Goal: Information Seeking & Learning: Learn about a topic

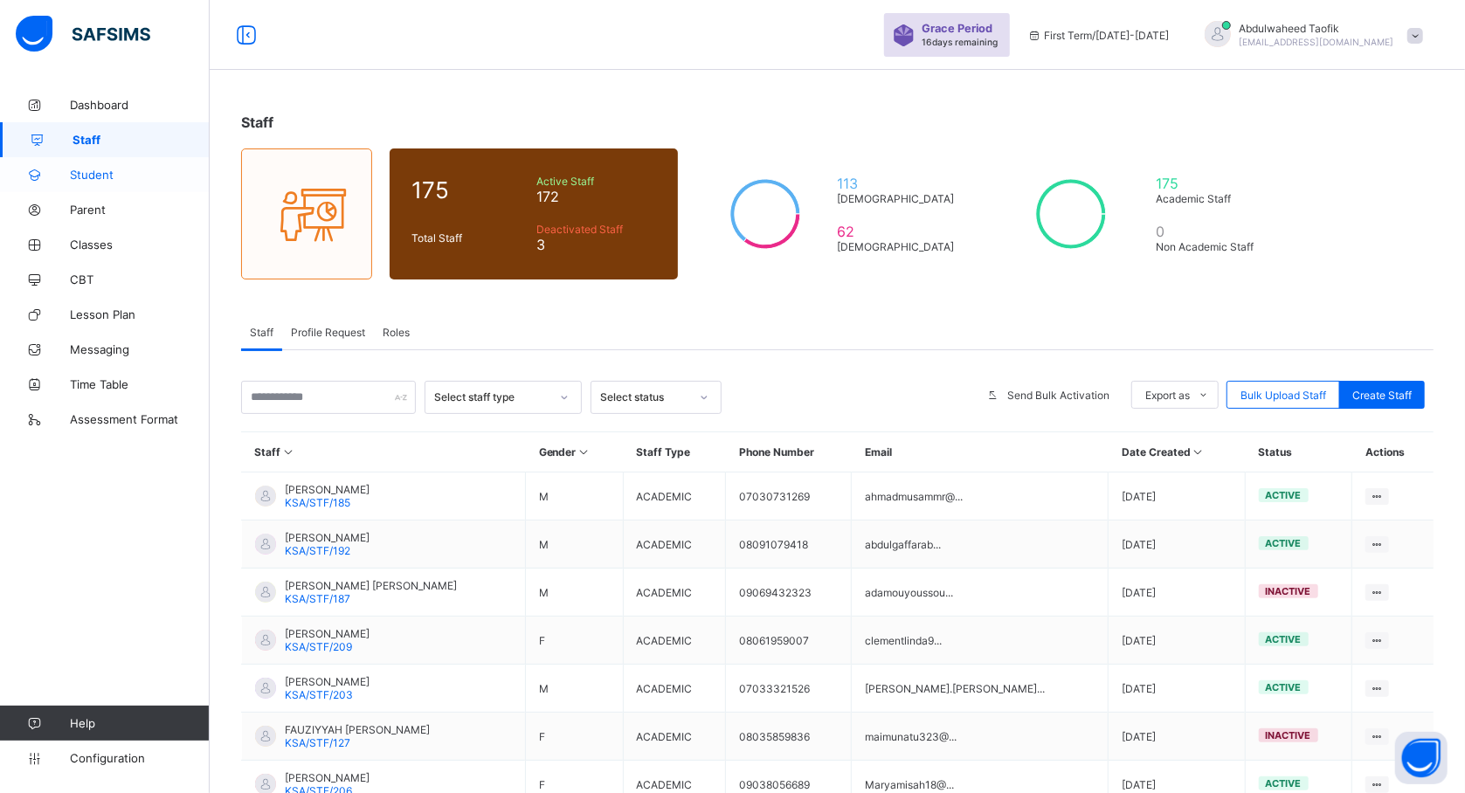
click at [95, 180] on span "Student" at bounding box center [140, 175] width 140 height 14
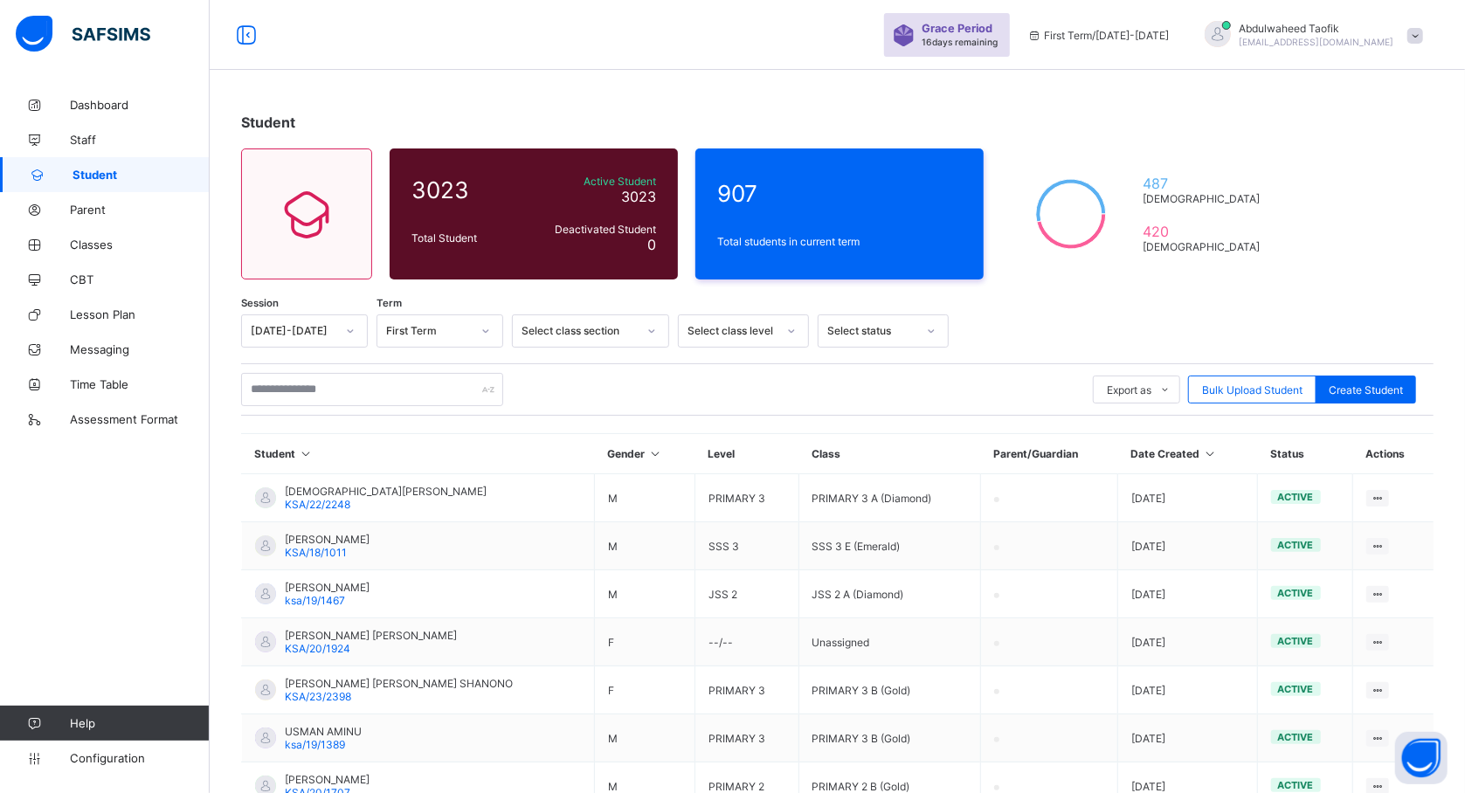
click at [1423, 39] on span at bounding box center [1415, 36] width 16 height 16
click at [1364, 203] on span "Logout" at bounding box center [1365, 201] width 115 height 20
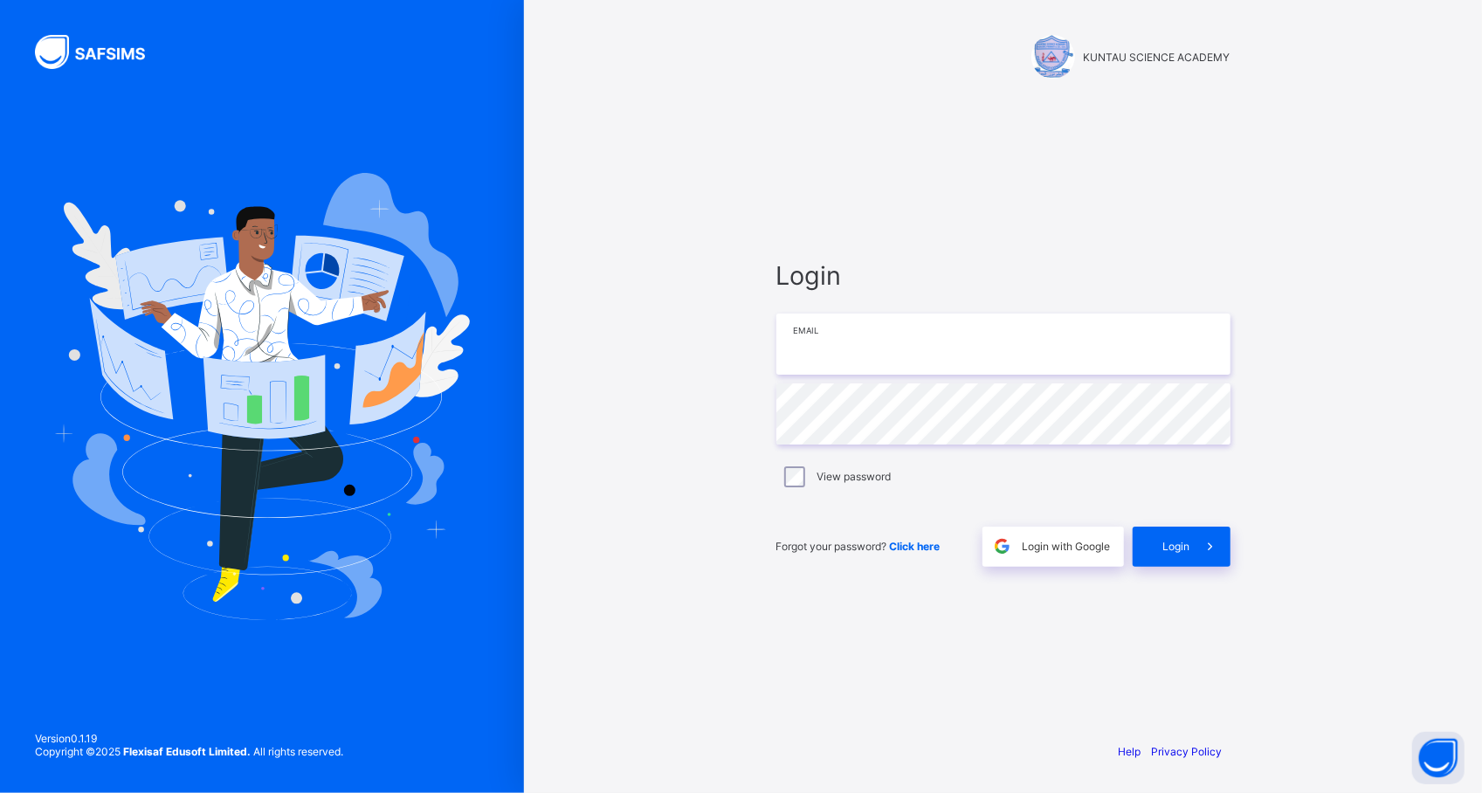
type input "**********"
click at [1169, 533] on div "Login" at bounding box center [1182, 547] width 98 height 40
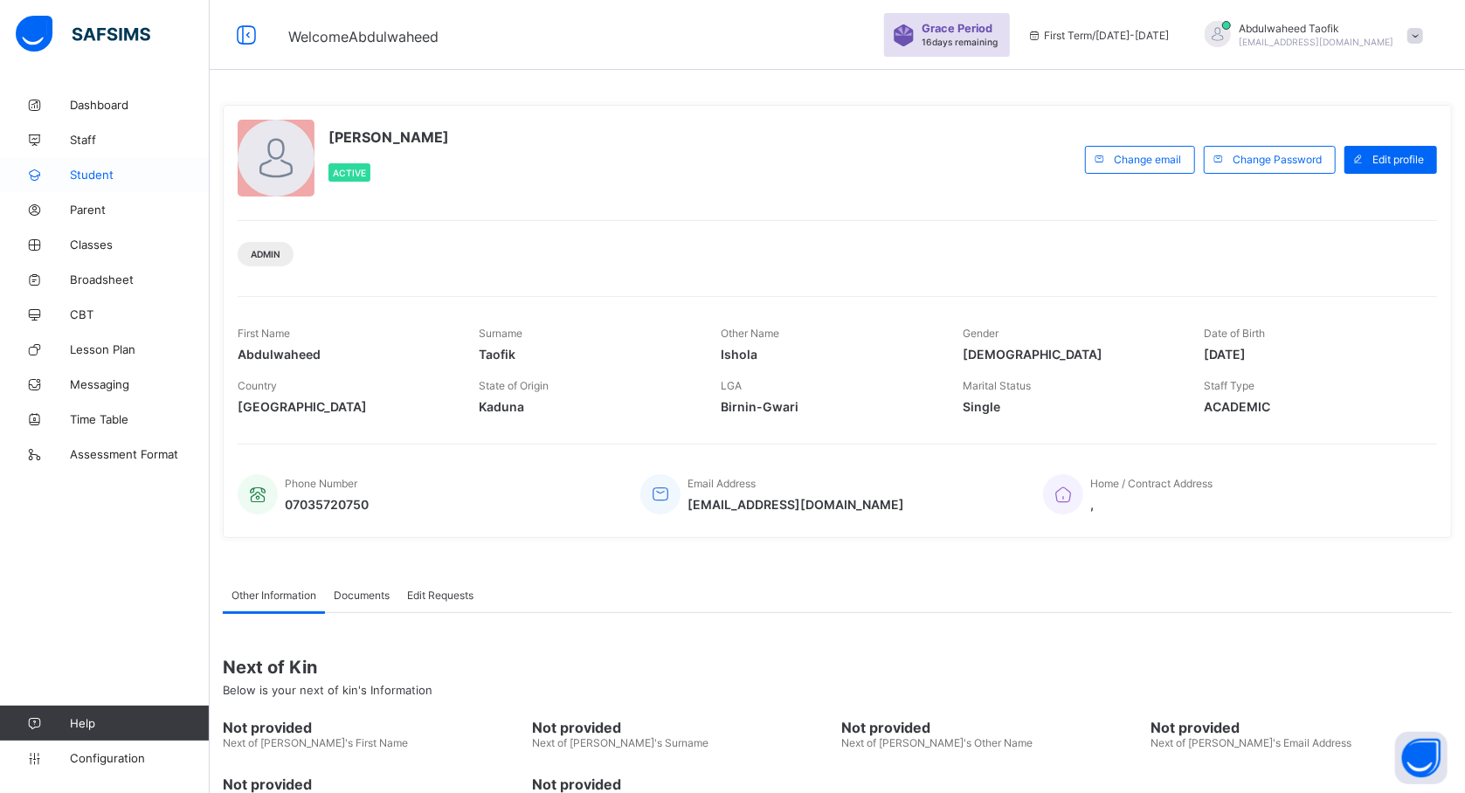
click at [96, 178] on span "Student" at bounding box center [140, 175] width 140 height 14
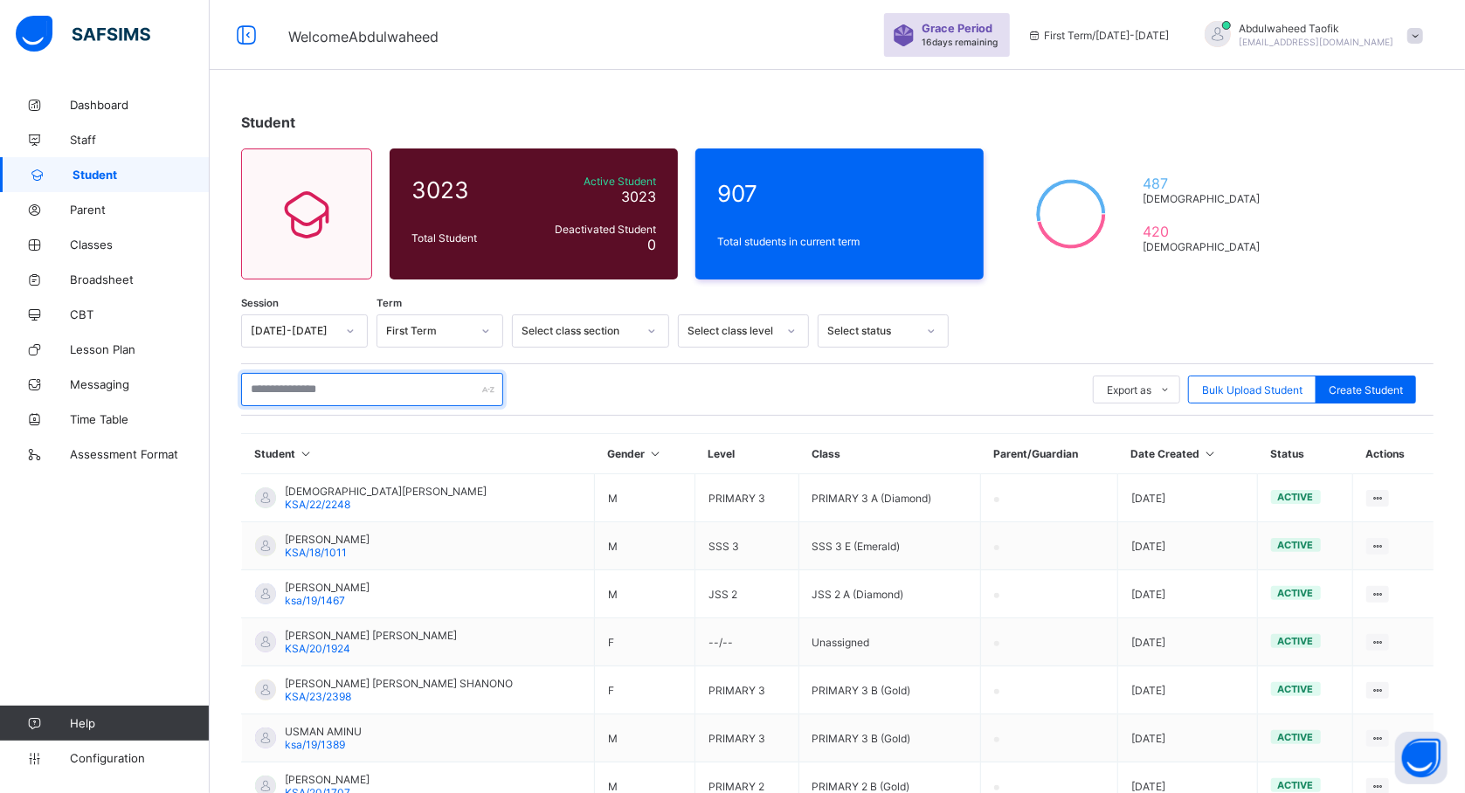
click at [416, 391] on input "text" at bounding box center [372, 389] width 262 height 33
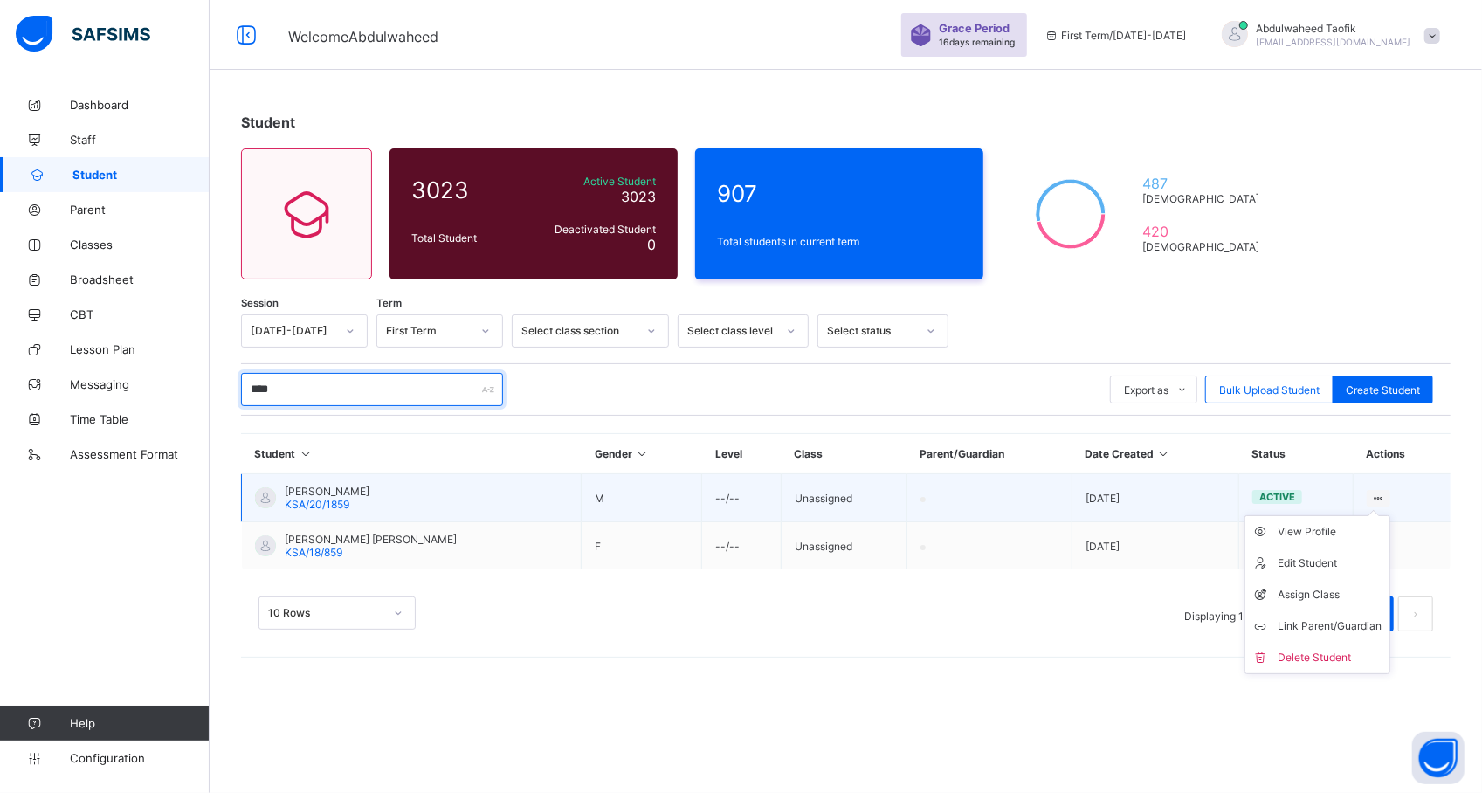
type input "****"
click at [1371, 515] on ul "View Profile Edit Student Assign Class Link Parent/Guardian Delete Student" at bounding box center [1318, 594] width 146 height 159
click at [1325, 536] on div "View Profile" at bounding box center [1331, 531] width 104 height 17
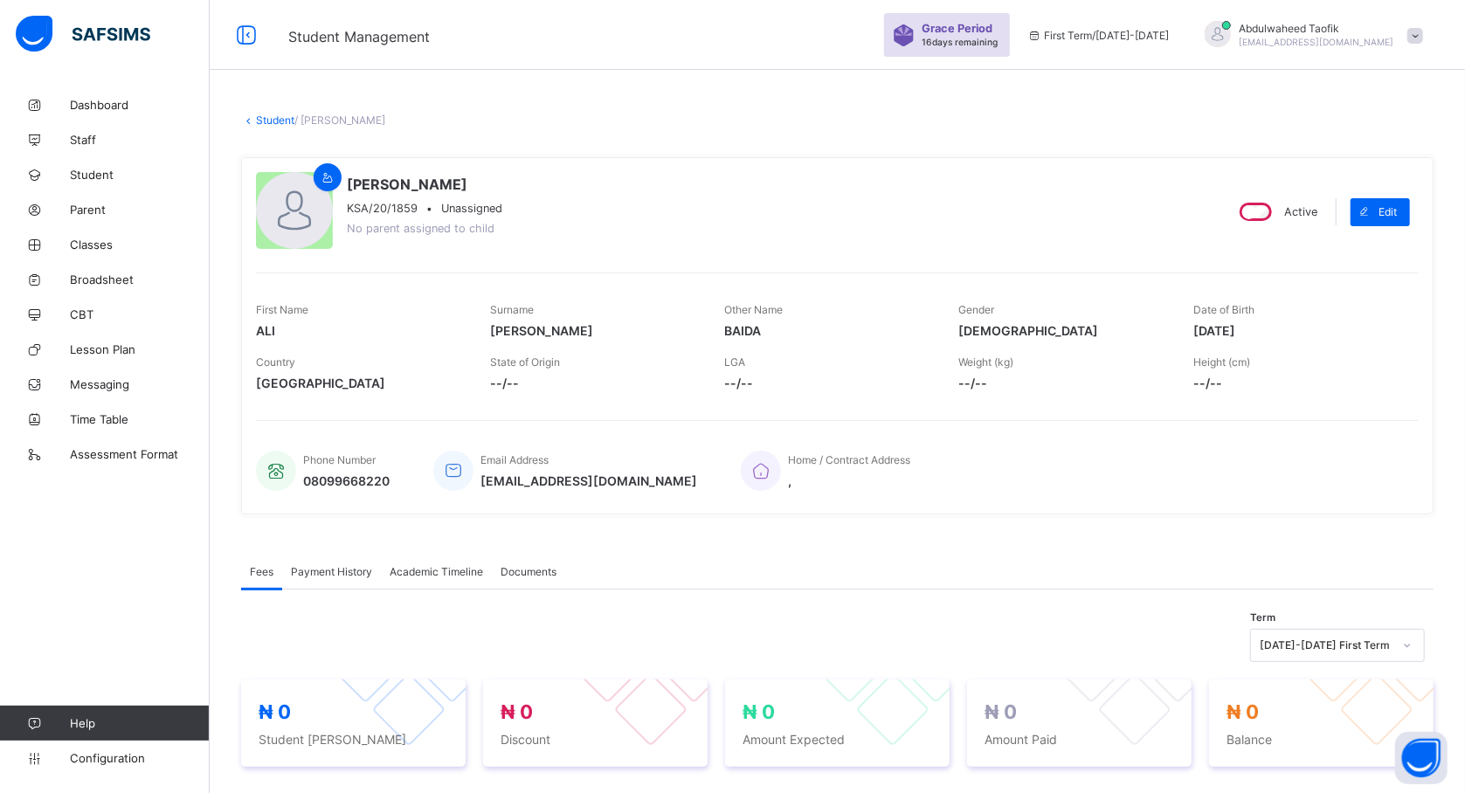
click at [419, 578] on div "Academic Timeline" at bounding box center [436, 571] width 111 height 35
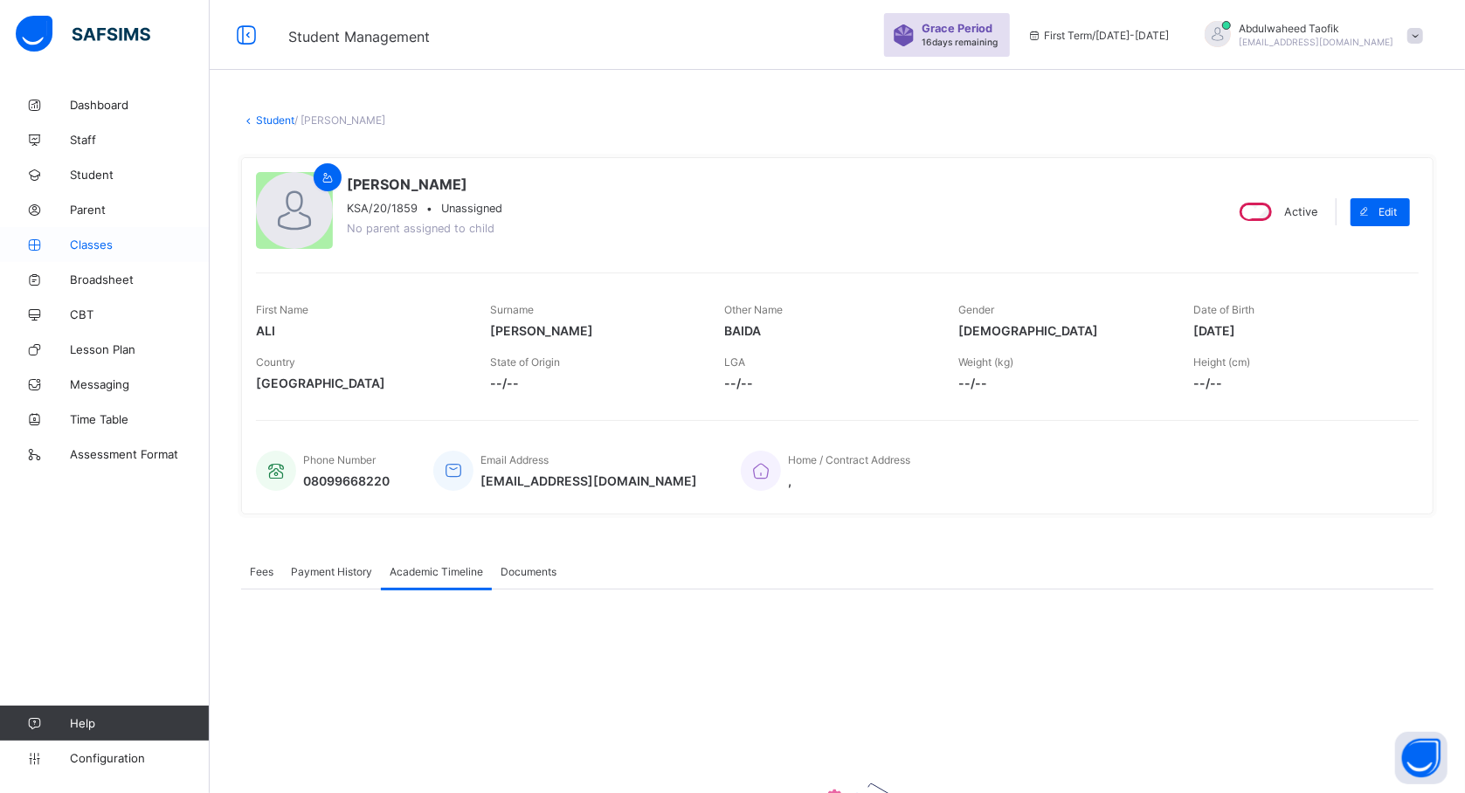
click at [96, 245] on span "Classes" at bounding box center [140, 245] width 140 height 14
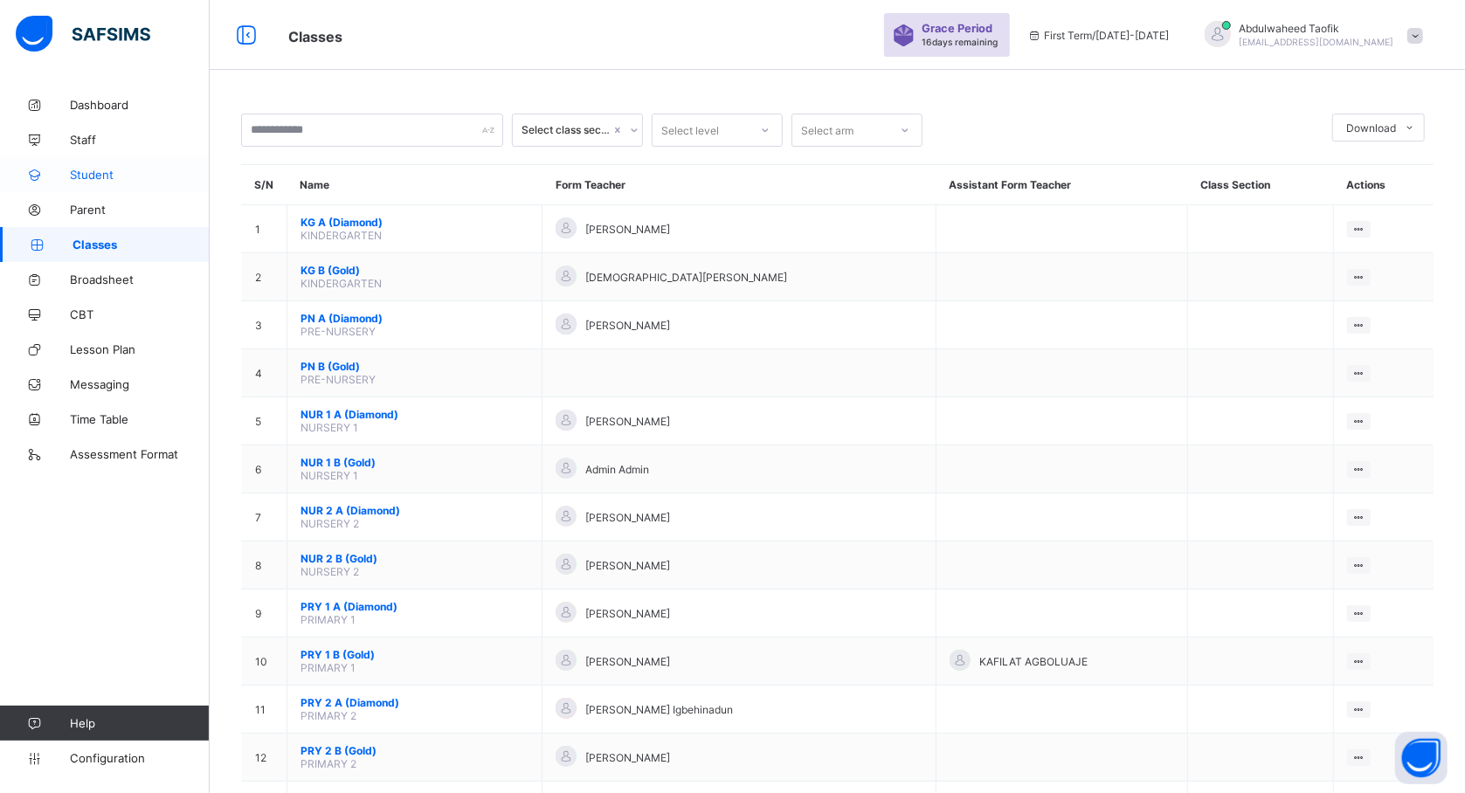
click at [102, 171] on span "Student" at bounding box center [140, 175] width 140 height 14
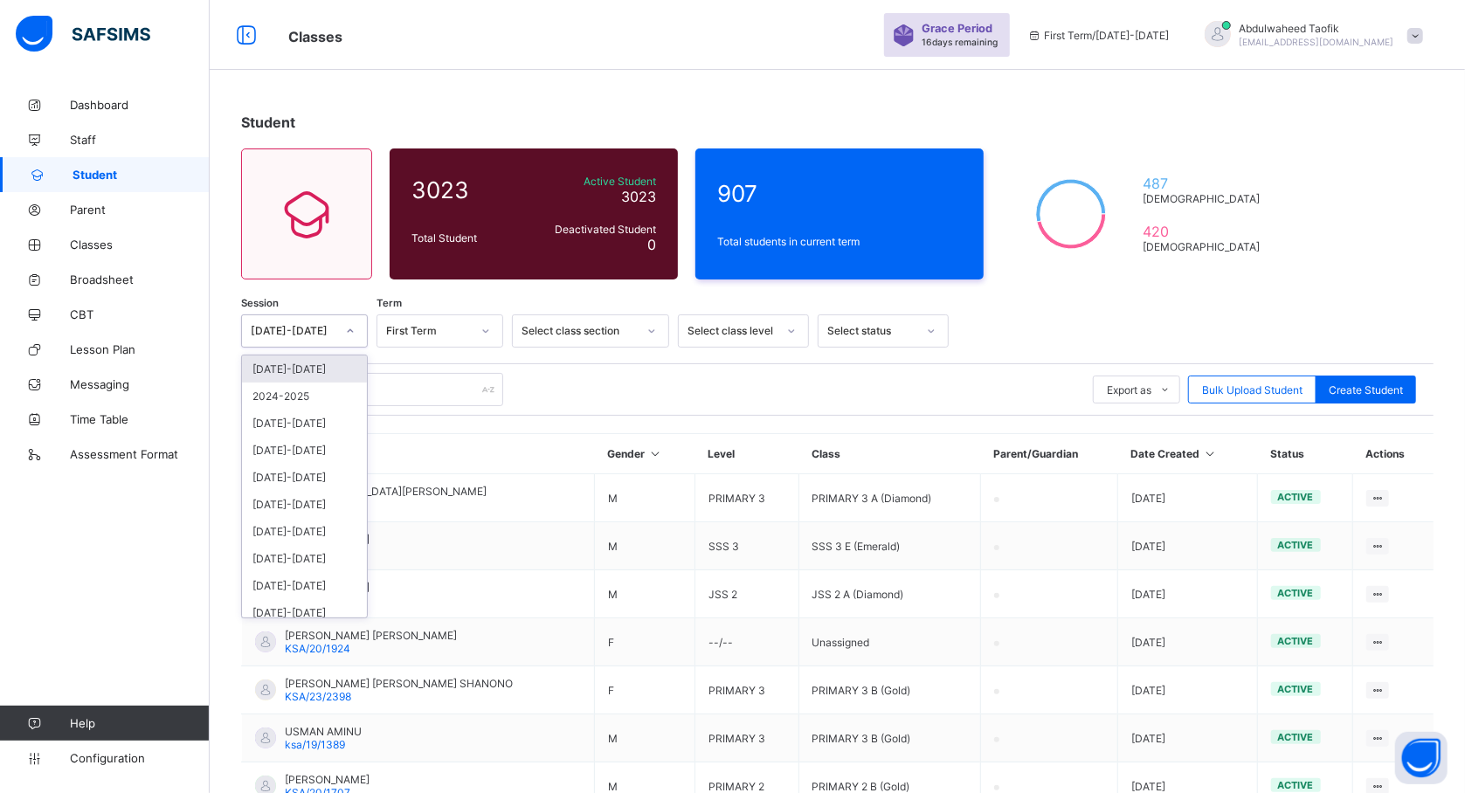
click at [350, 332] on icon at bounding box center [350, 330] width 10 height 17
click at [302, 396] on div "2024-2025" at bounding box center [304, 396] width 125 height 27
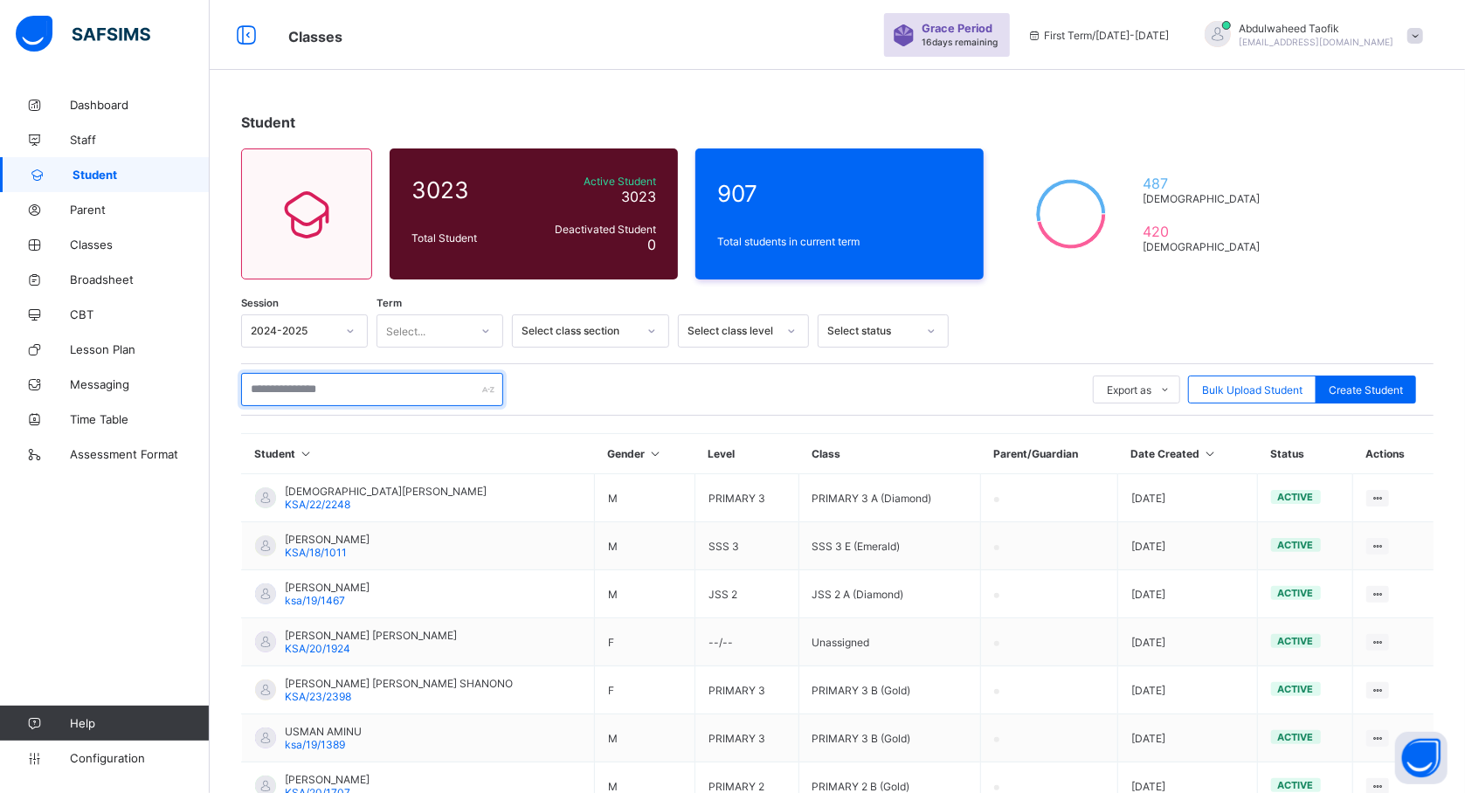
click at [364, 398] on input "text" at bounding box center [372, 389] width 262 height 33
click at [354, 392] on input "text" at bounding box center [372, 389] width 262 height 33
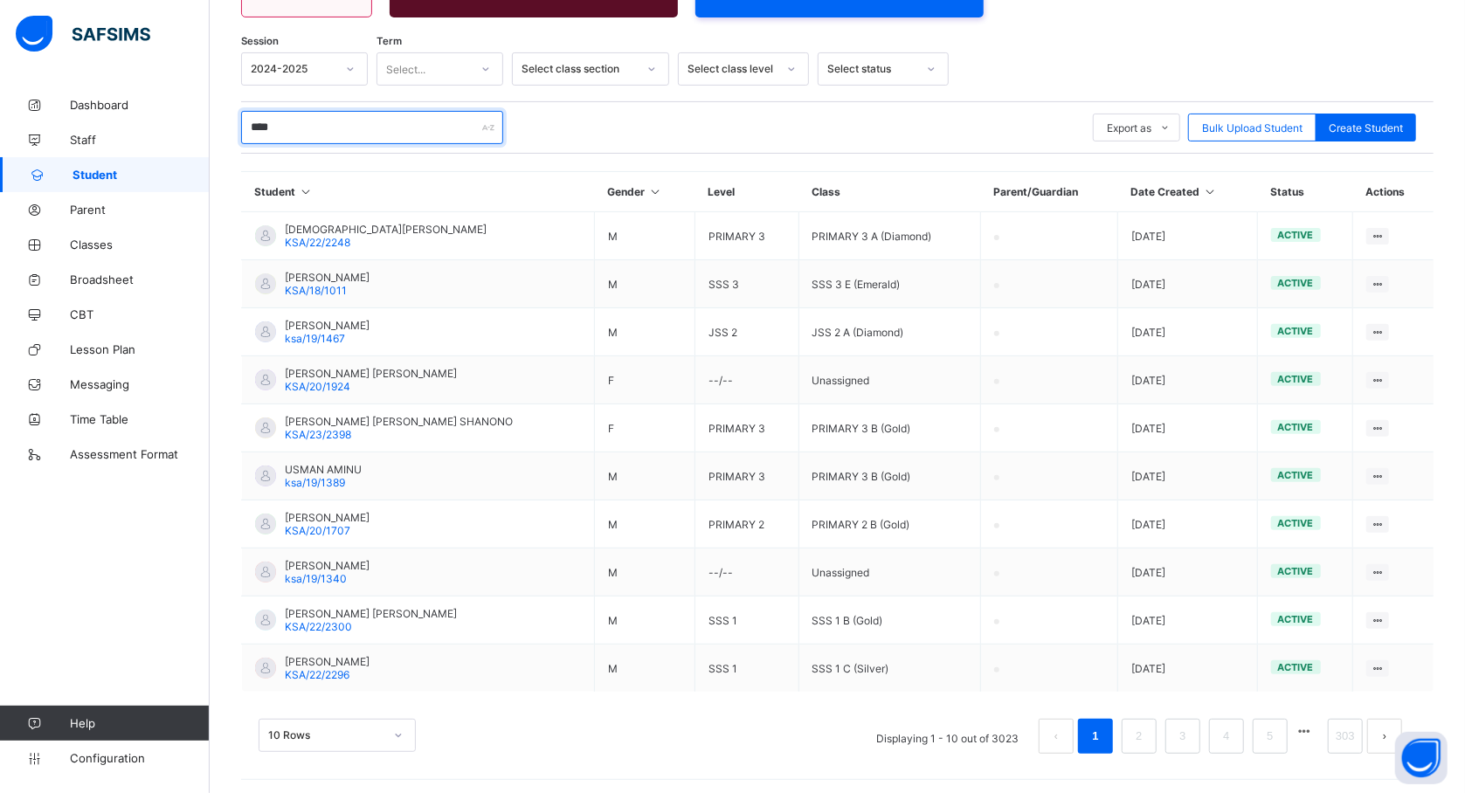
scroll to position [264, 0]
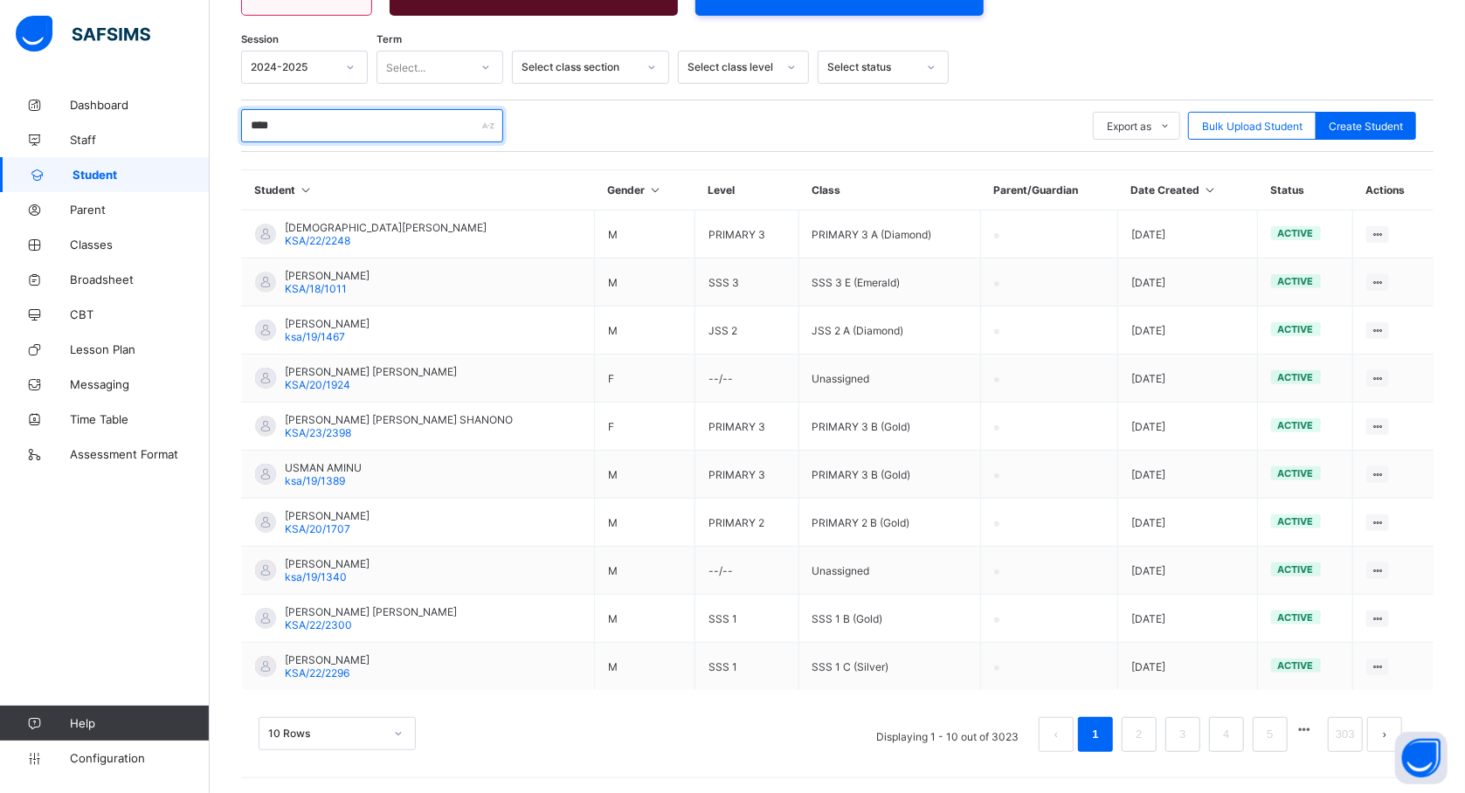
click at [300, 124] on input "****" at bounding box center [372, 125] width 262 height 33
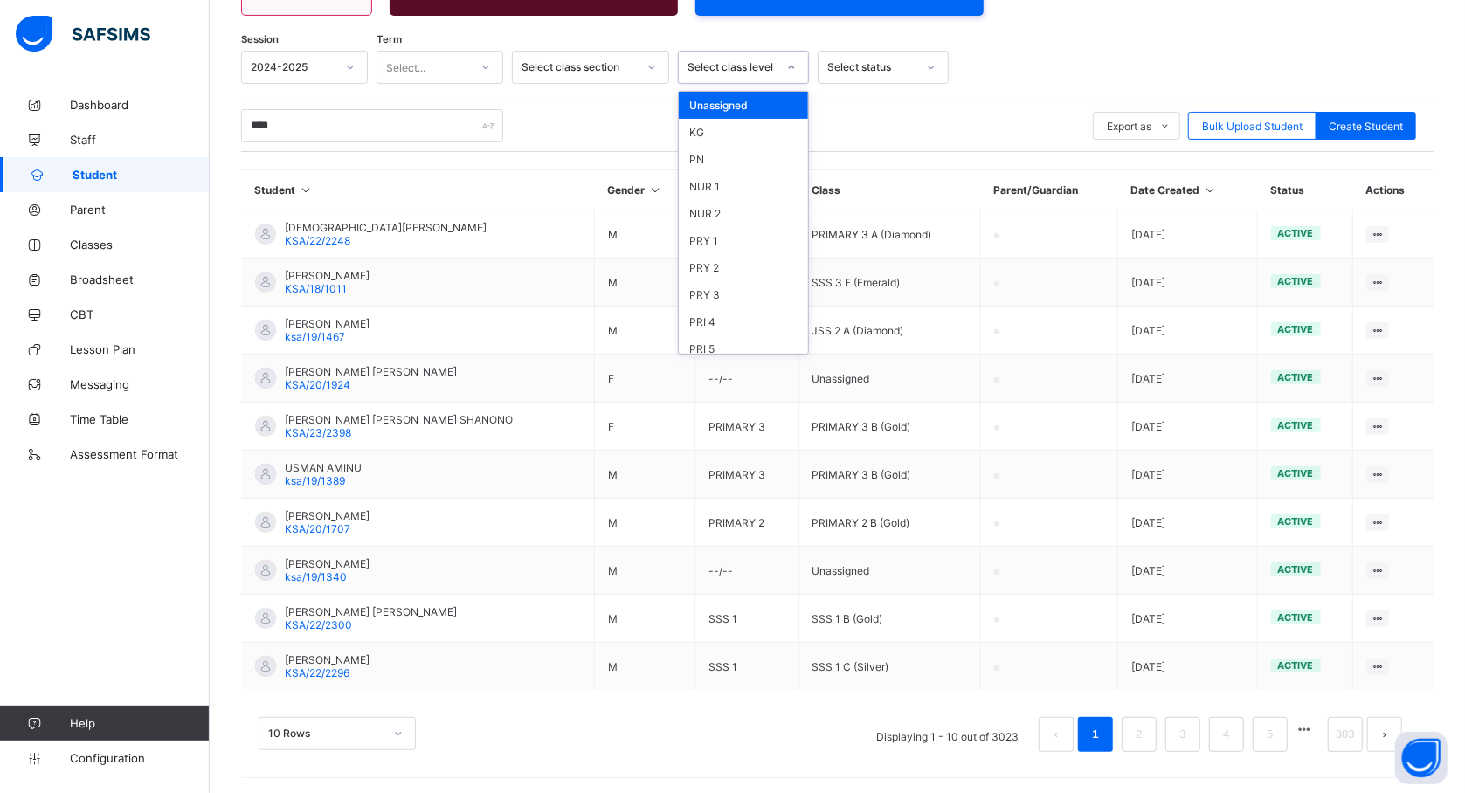
click at [790, 68] on icon at bounding box center [791, 67] width 10 height 17
click at [783, 142] on div "KG" at bounding box center [743, 132] width 129 height 27
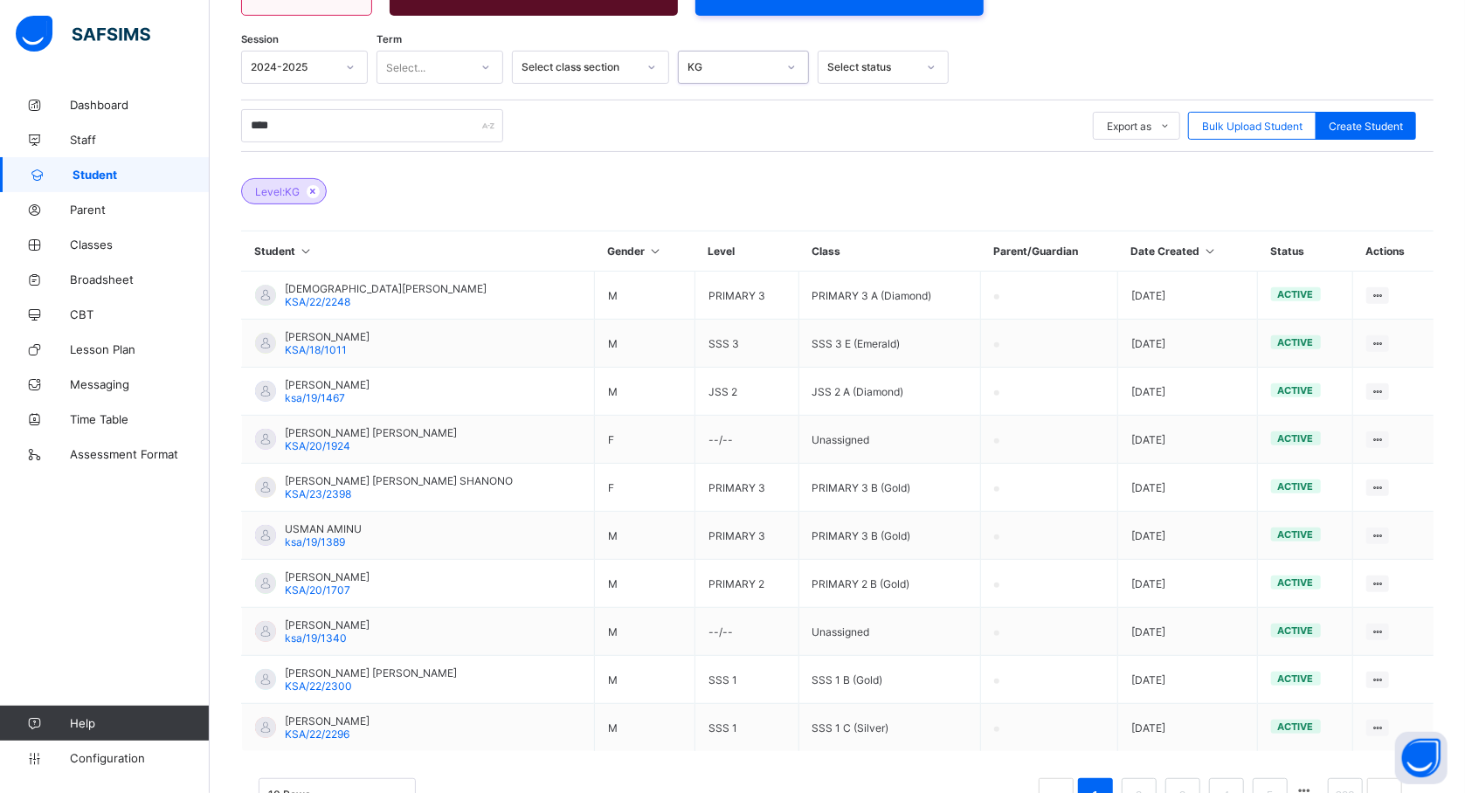
click at [786, 66] on icon at bounding box center [791, 67] width 10 height 17
click at [696, 340] on div "SSS 3" at bounding box center [743, 345] width 129 height 27
click at [347, 129] on input "****" at bounding box center [372, 125] width 262 height 33
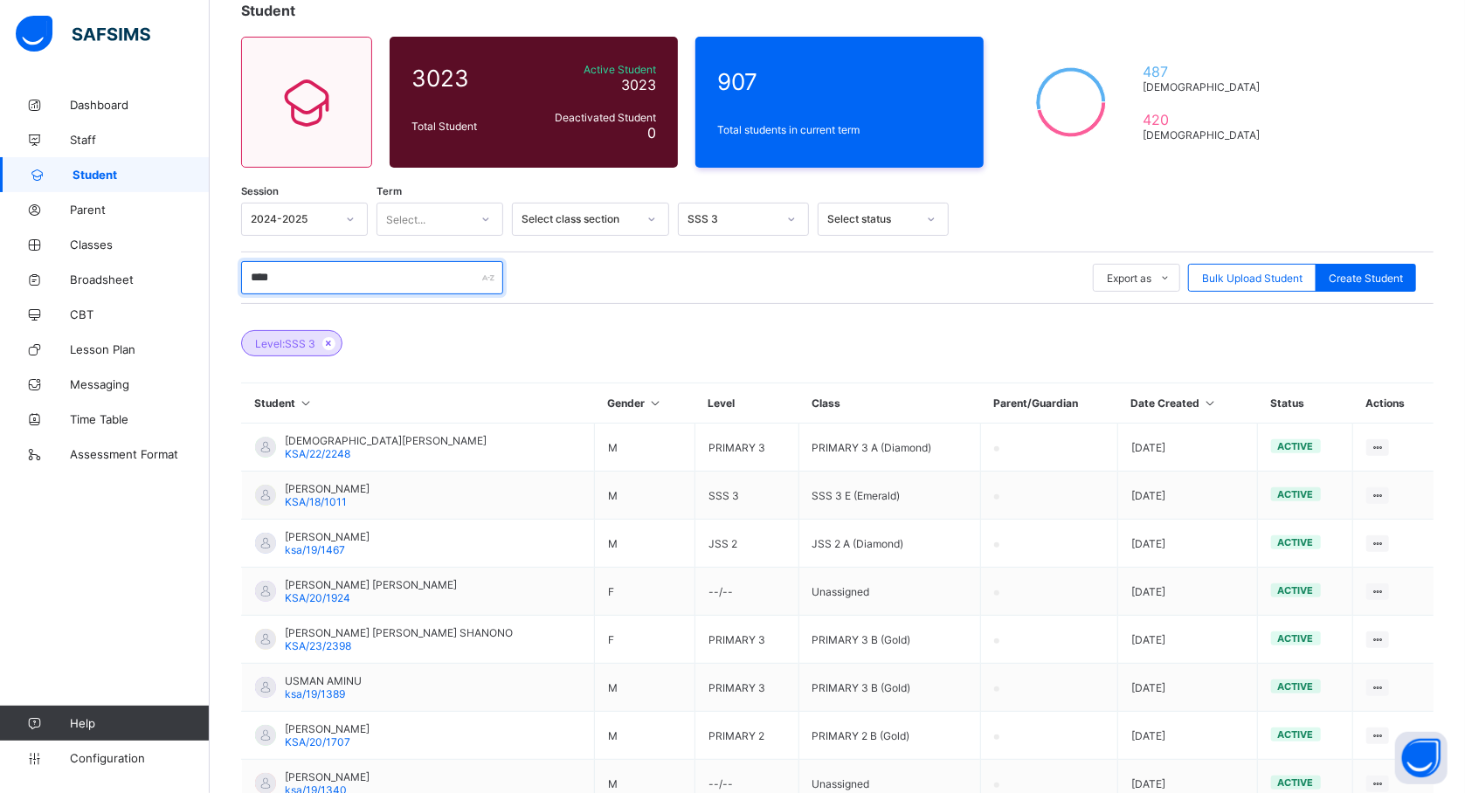
scroll to position [107, 0]
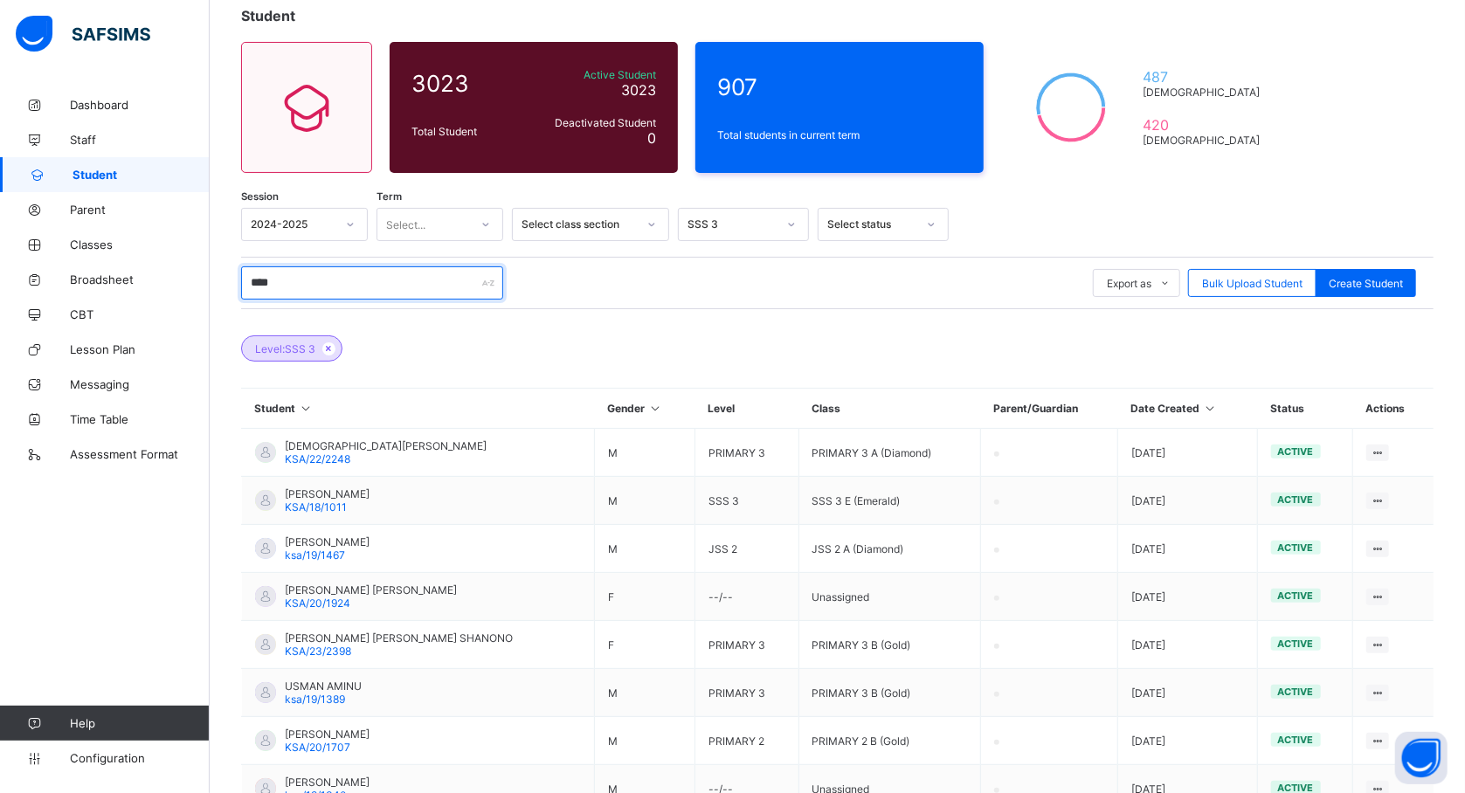
click at [302, 287] on input "****" at bounding box center [372, 282] width 262 height 33
type input "*"
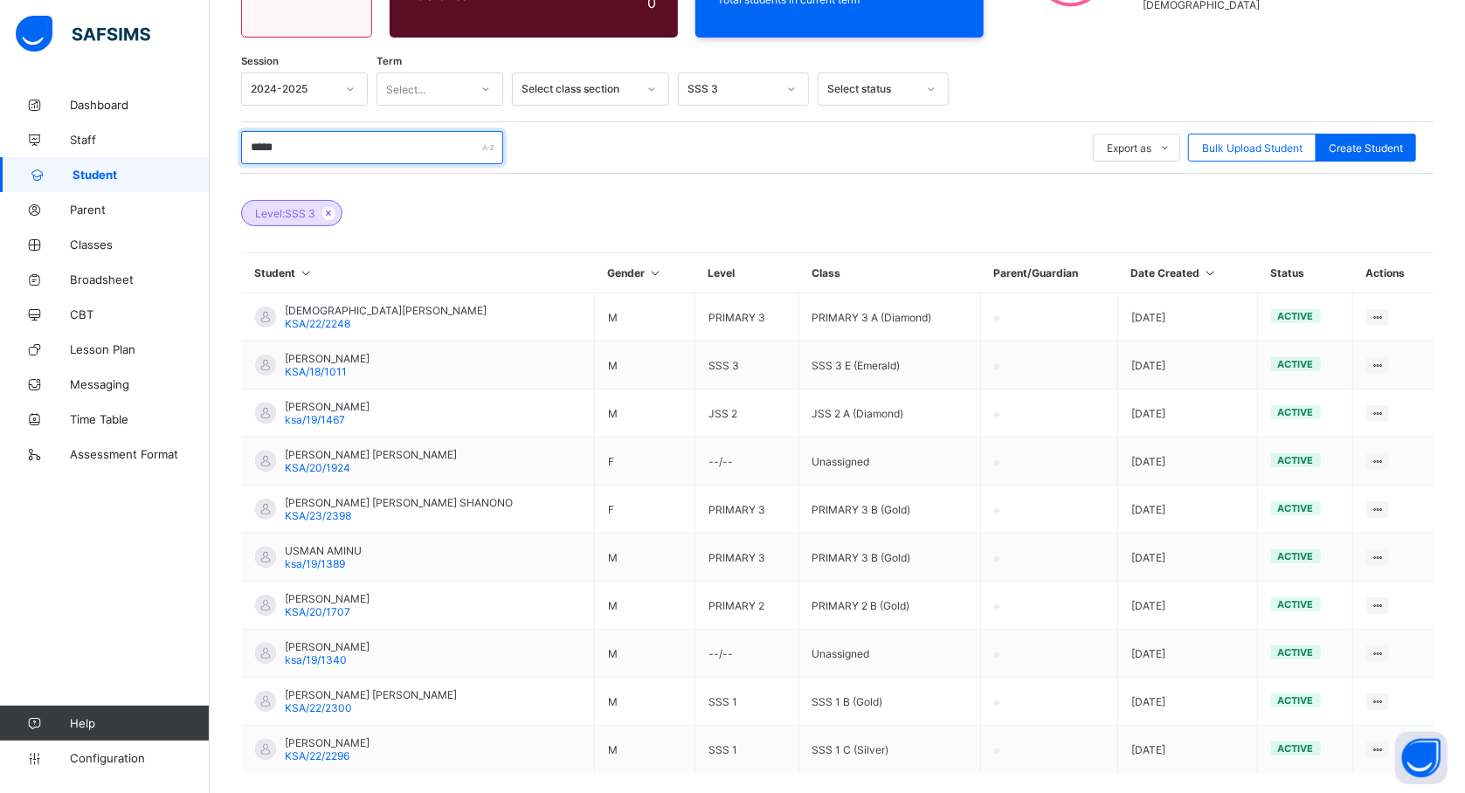
scroll to position [326, 0]
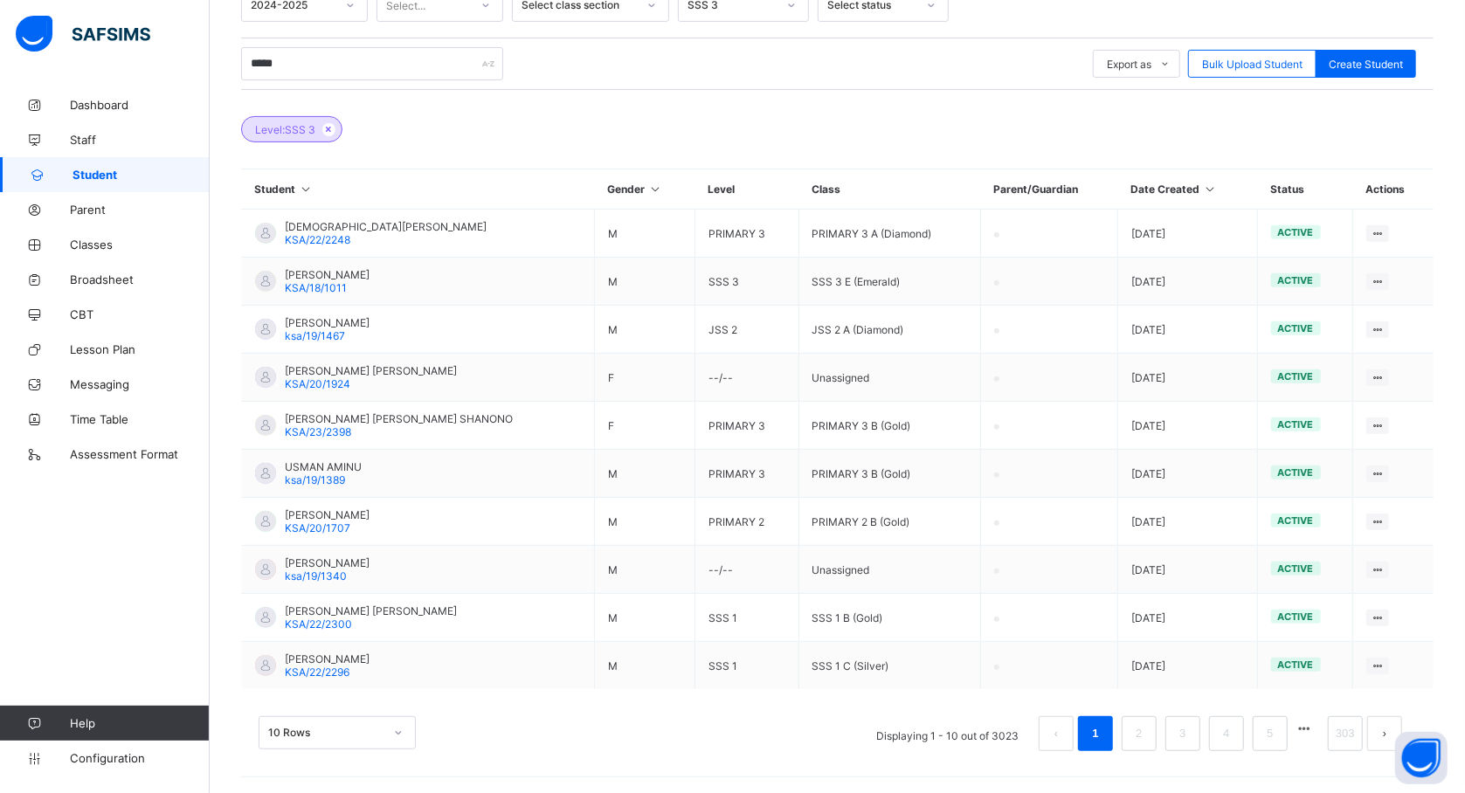
click at [1010, 134] on div "Level: SSS 3" at bounding box center [837, 120] width 1192 height 61
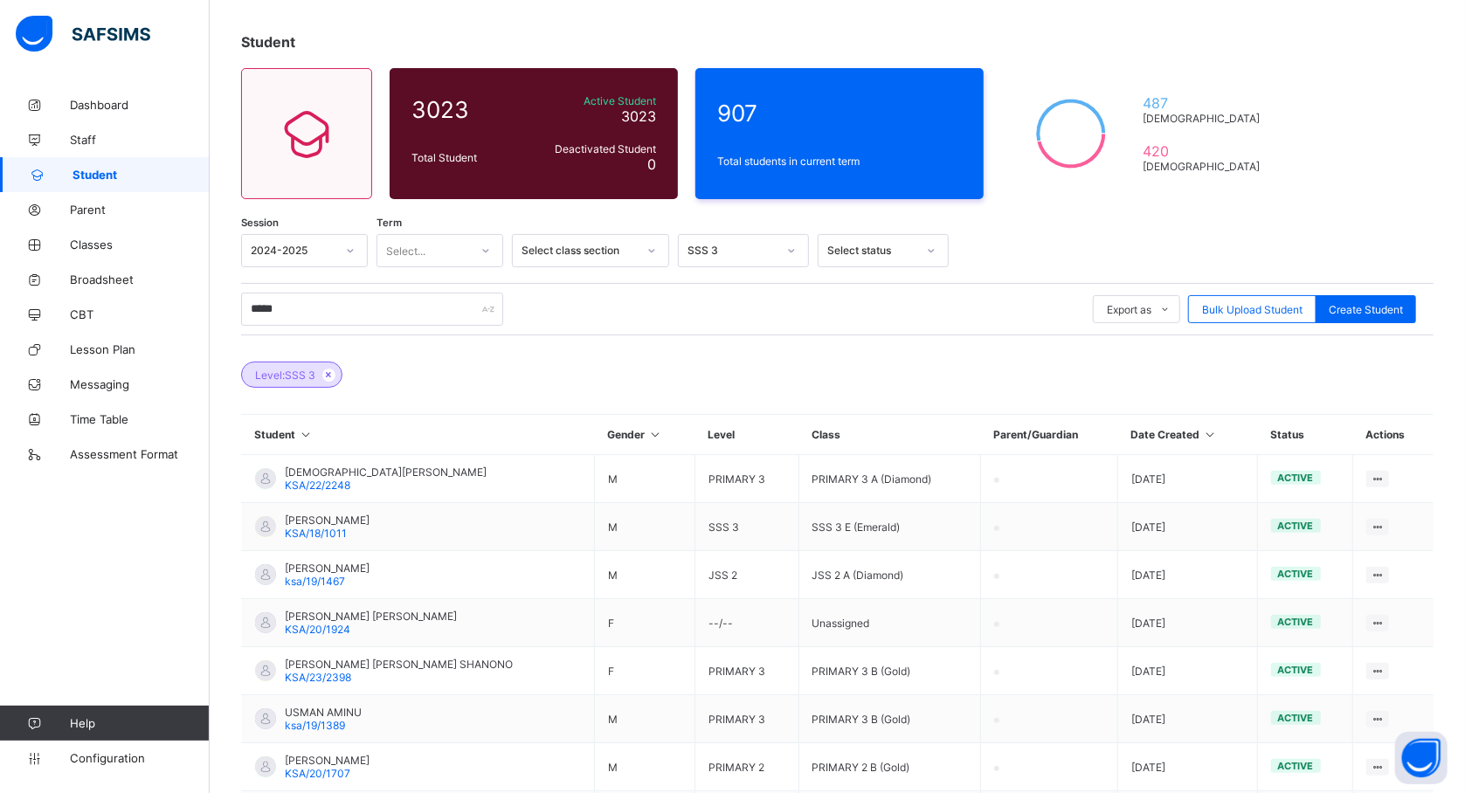
scroll to position [89, 0]
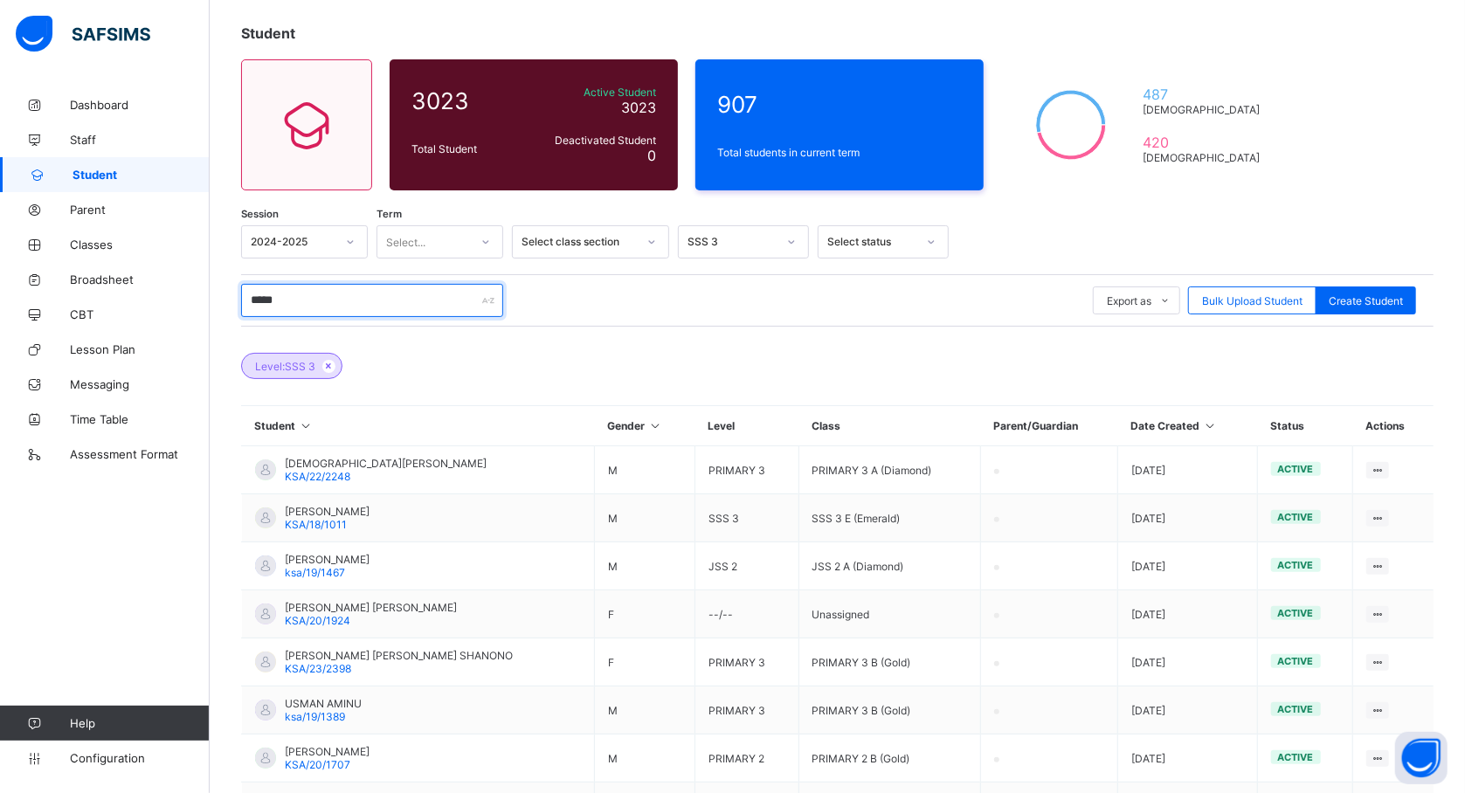
click at [302, 291] on input "*****" at bounding box center [372, 300] width 262 height 33
type input "*****"
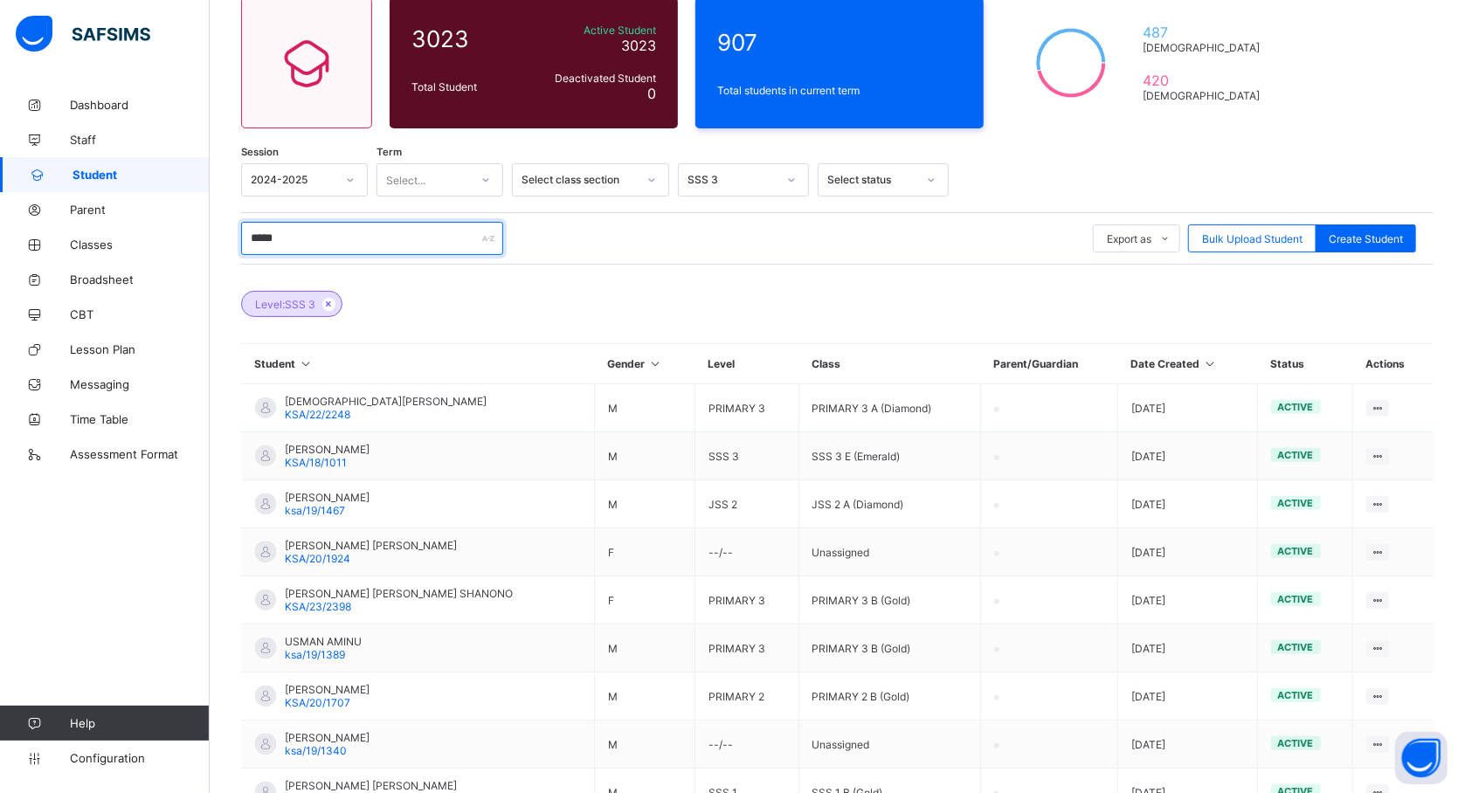
scroll to position [150, 0]
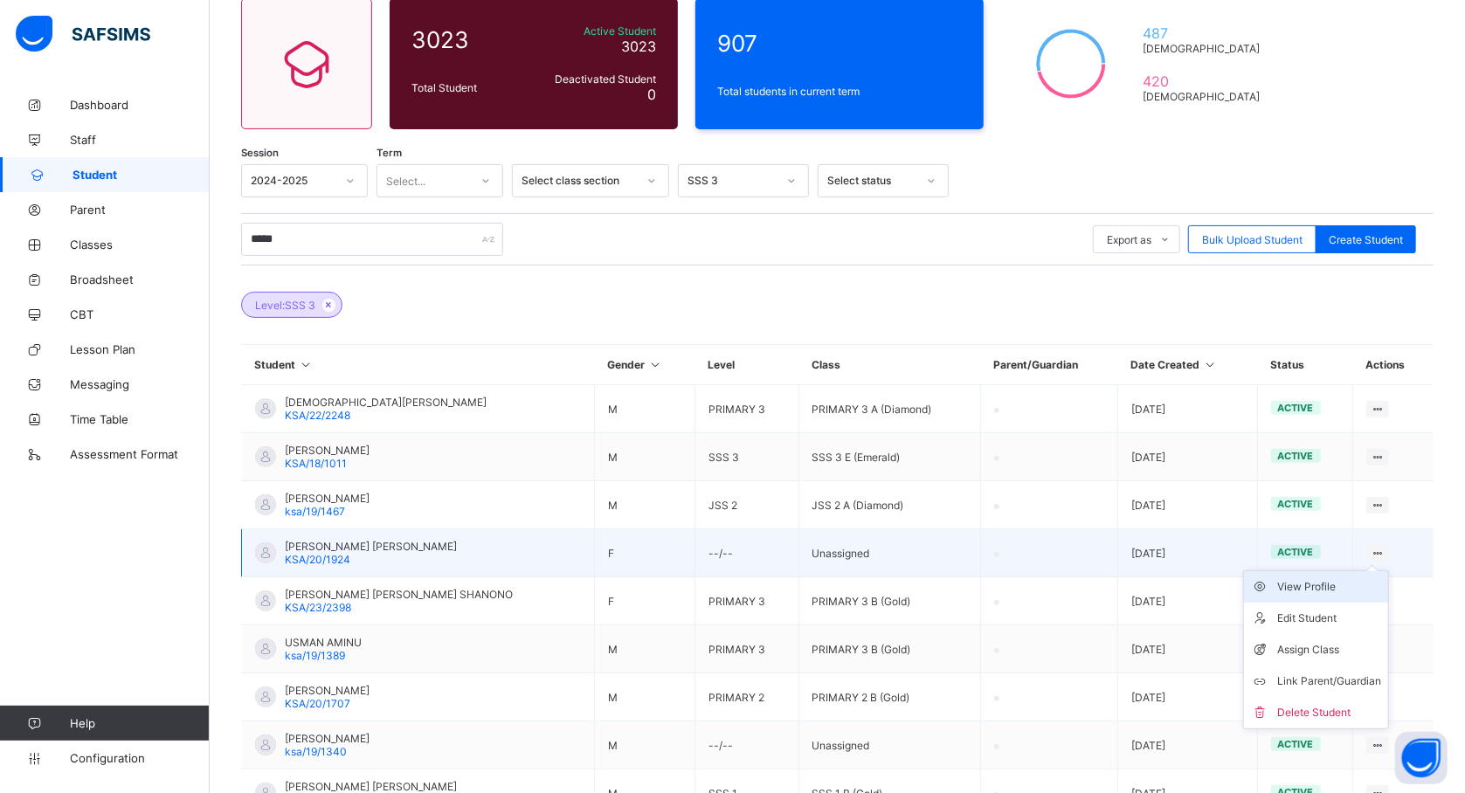
click at [1349, 585] on div "View Profile" at bounding box center [1329, 586] width 104 height 17
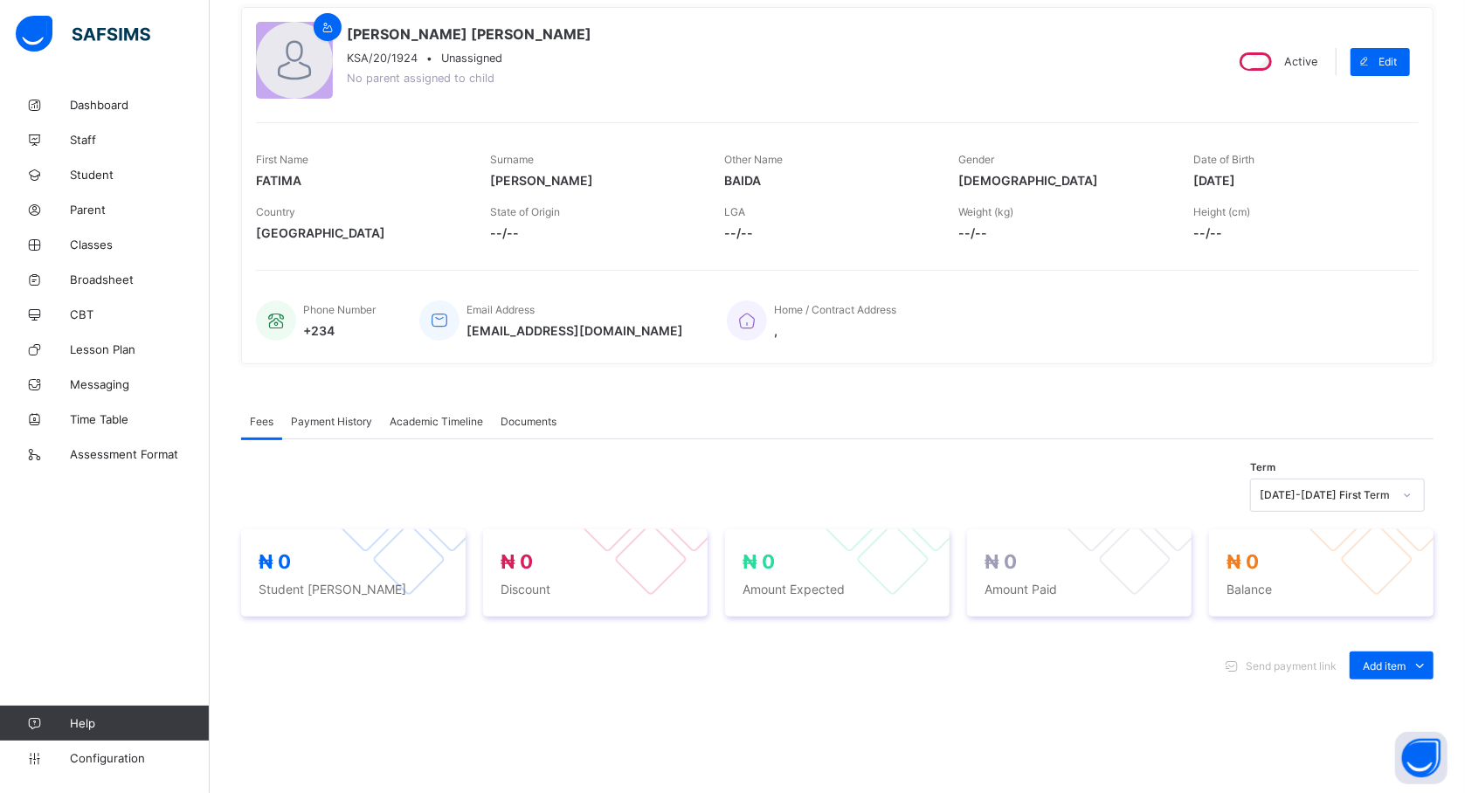
click at [421, 425] on span "Academic Timeline" at bounding box center [436, 421] width 93 height 13
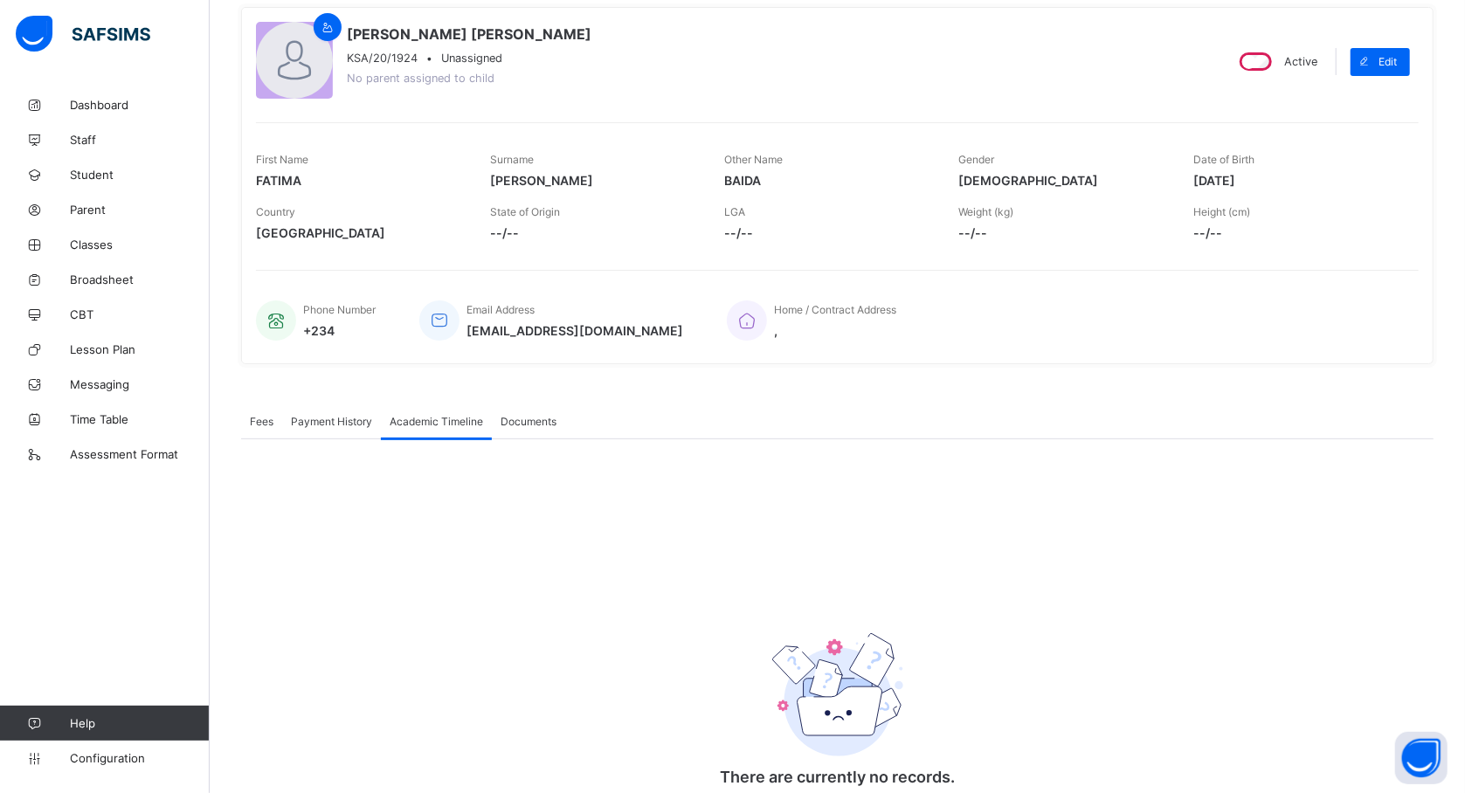
click at [434, 419] on span "Academic Timeline" at bounding box center [436, 421] width 93 height 13
click at [473, 428] on div "Academic Timeline" at bounding box center [436, 421] width 111 height 35
